Goal: Transaction & Acquisition: Purchase product/service

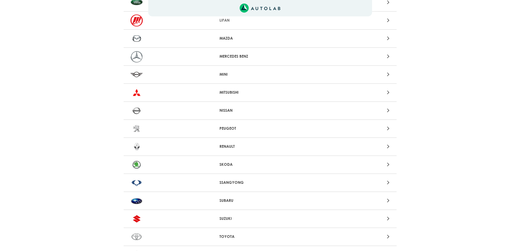
scroll to position [464, 0]
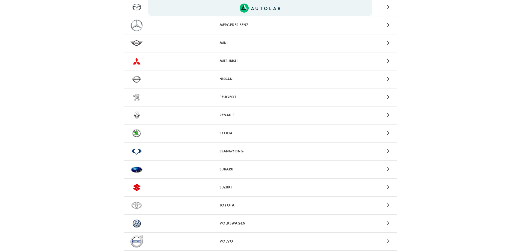
click at [229, 116] on p "RENAULT" at bounding box center [259, 115] width 81 height 6
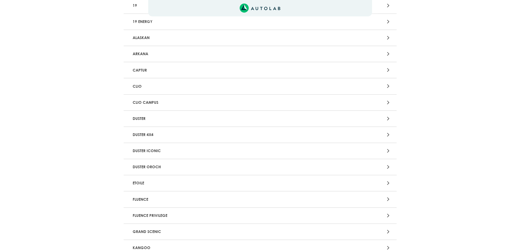
scroll to position [82, 0]
click at [220, 136] on div "Aquí, puedes modificar la ciudad. OK .aex,.bex{fill:none!important;stroke:#50c4…" at bounding box center [260, 43] width 520 height 251
click at [387, 135] on icon at bounding box center [388, 134] width 2 height 7
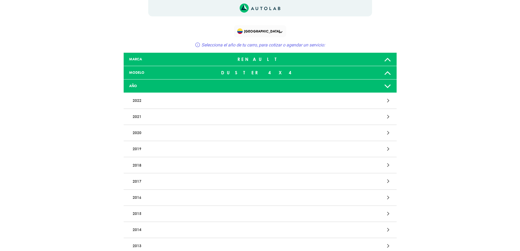
click at [388, 134] on icon at bounding box center [388, 132] width 2 height 7
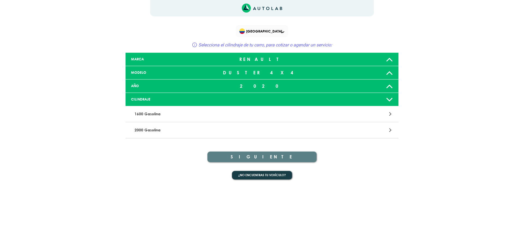
click at [390, 129] on icon at bounding box center [390, 129] width 2 height 7
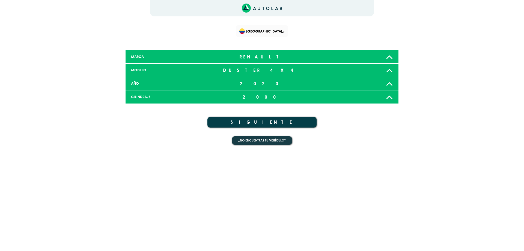
click at [265, 122] on button "SIGUIENTE" at bounding box center [261, 122] width 109 height 11
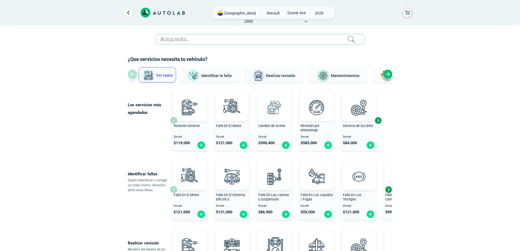
click at [274, 108] on img at bounding box center [274, 107] width 24 height 24
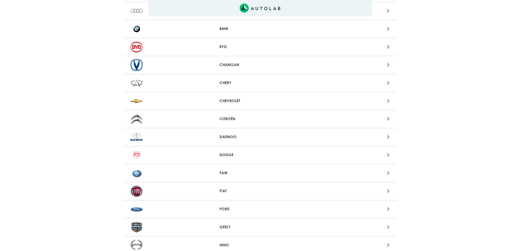
scroll to position [464, 0]
